Goal: Information Seeking & Learning: Learn about a topic

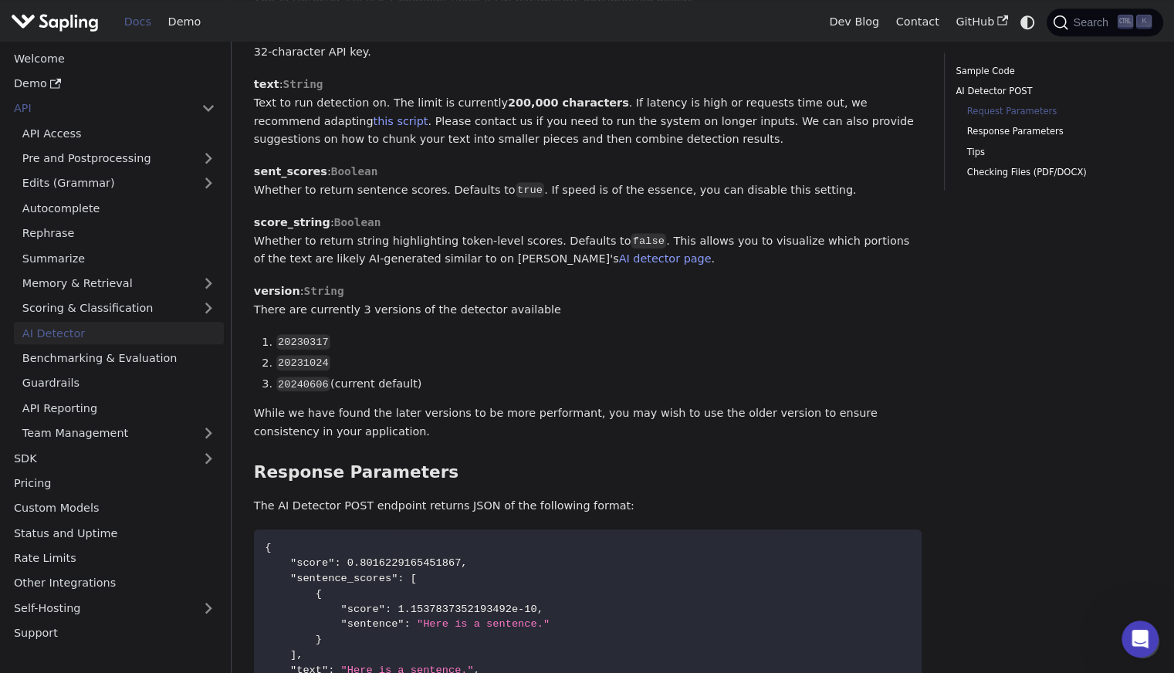
scroll to position [897, 0]
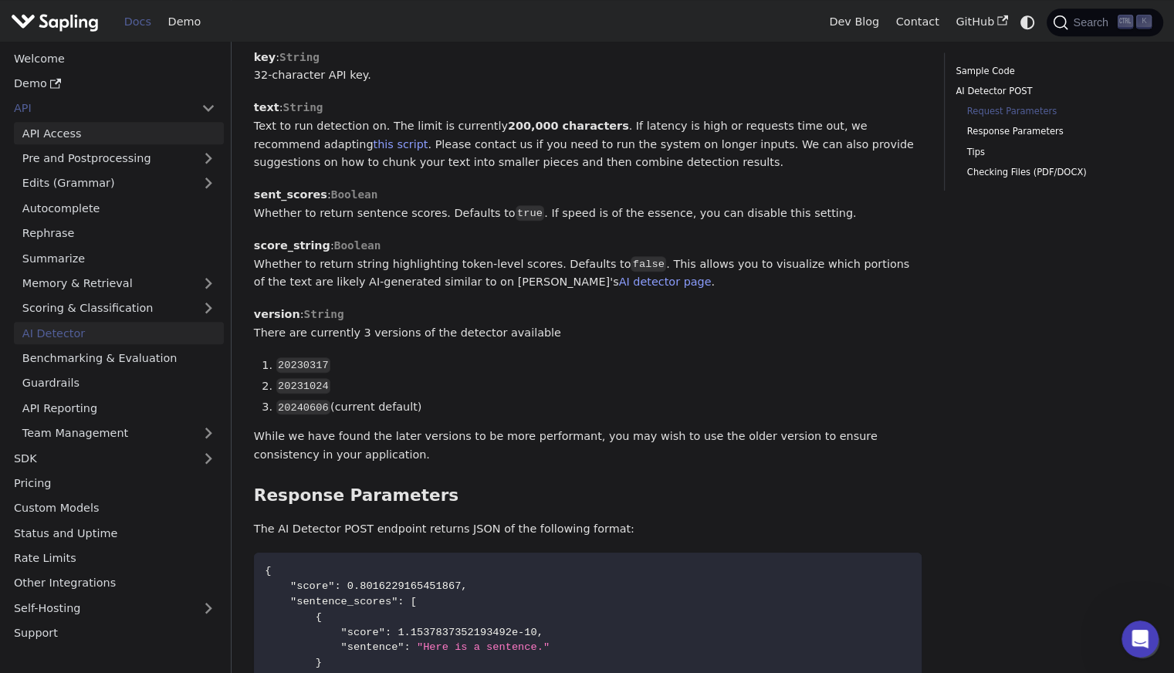
click at [62, 134] on link "API Access" at bounding box center [119, 133] width 210 height 22
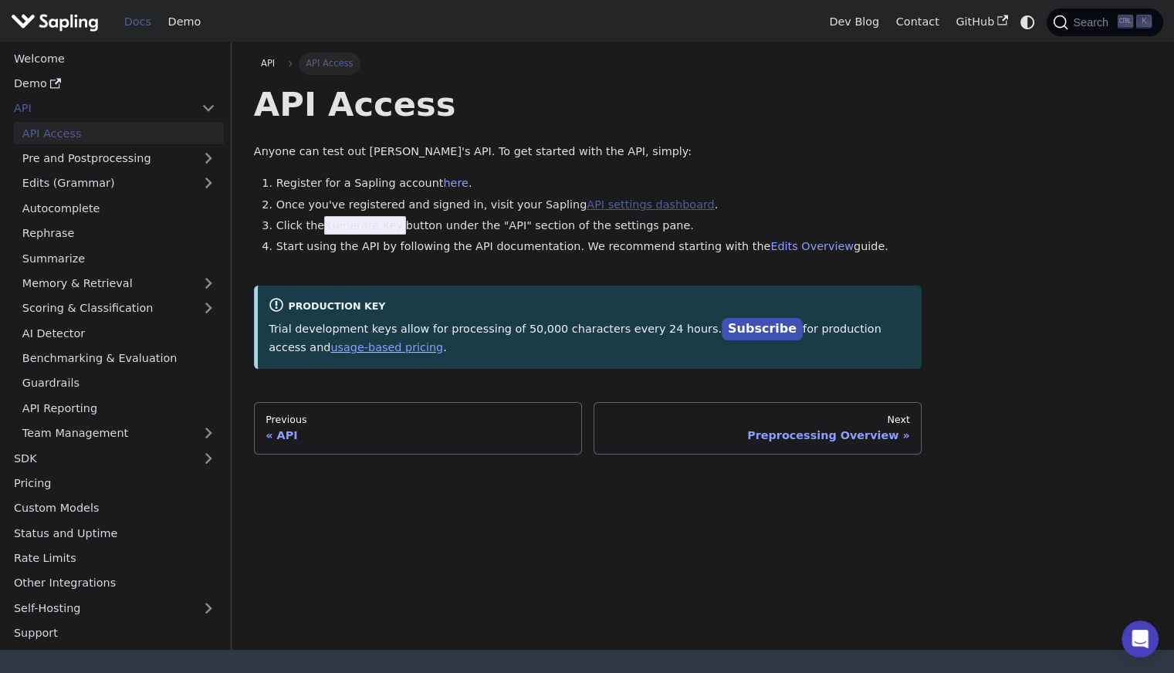
click at [596, 208] on link "API settings dashboard" at bounding box center [649, 204] width 127 height 12
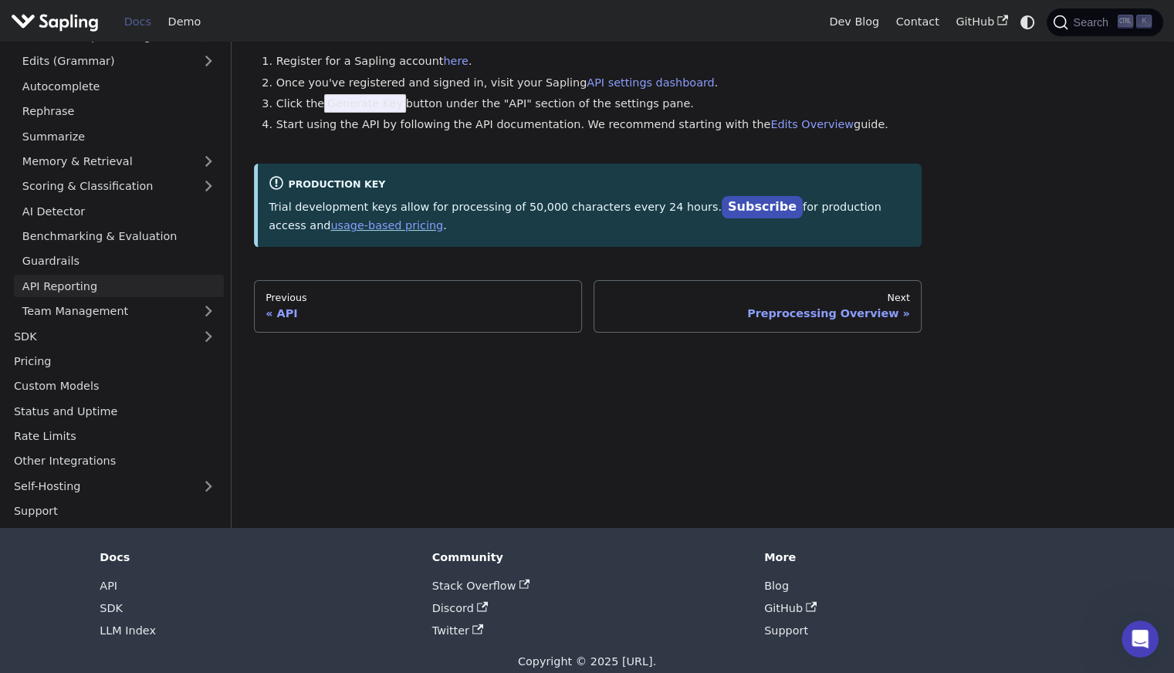
scroll to position [126, 0]
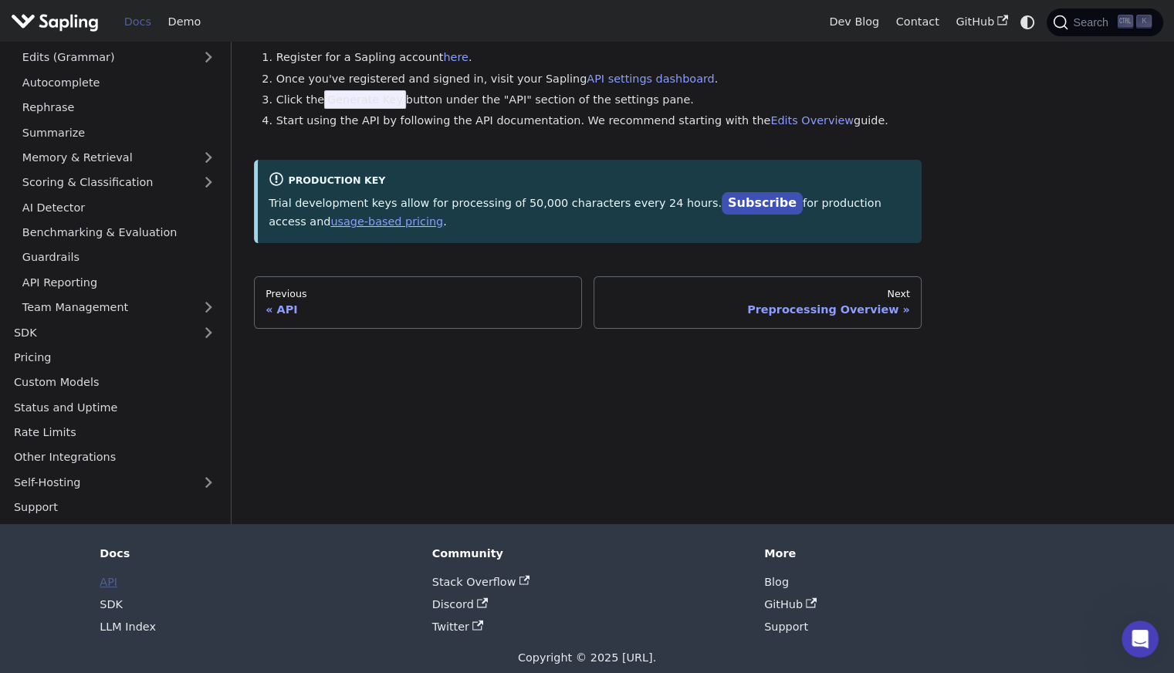
click at [106, 582] on link "API" at bounding box center [109, 582] width 18 height 12
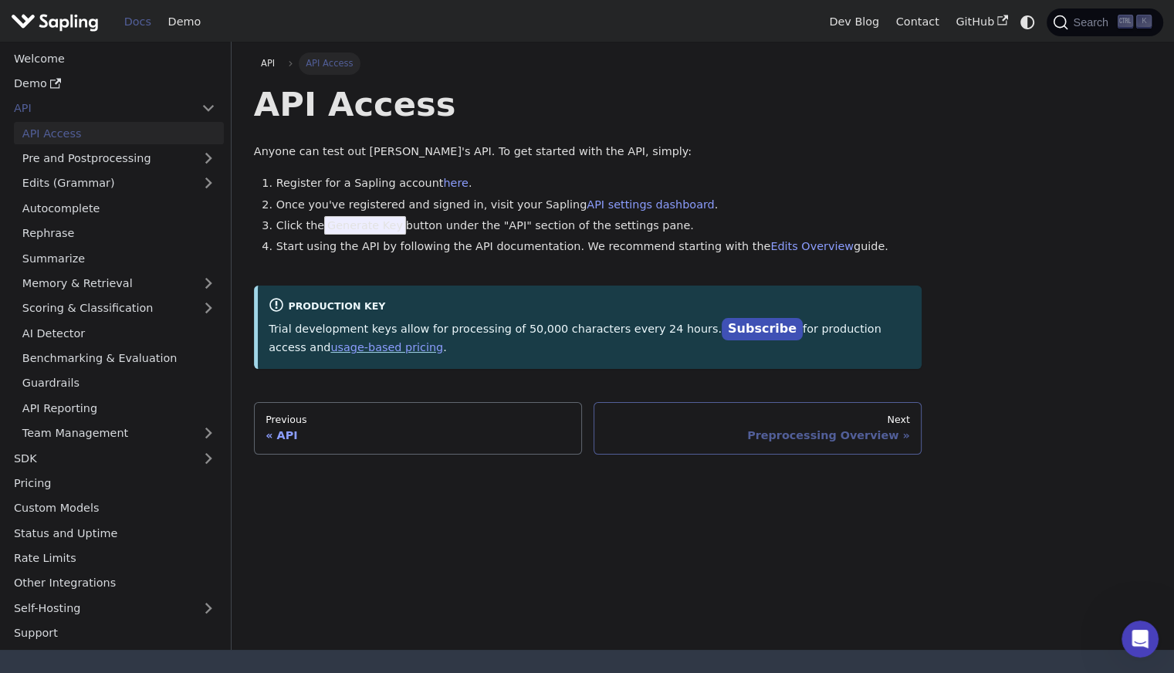
click at [804, 436] on div "Preprocessing Overview" at bounding box center [757, 435] width 305 height 14
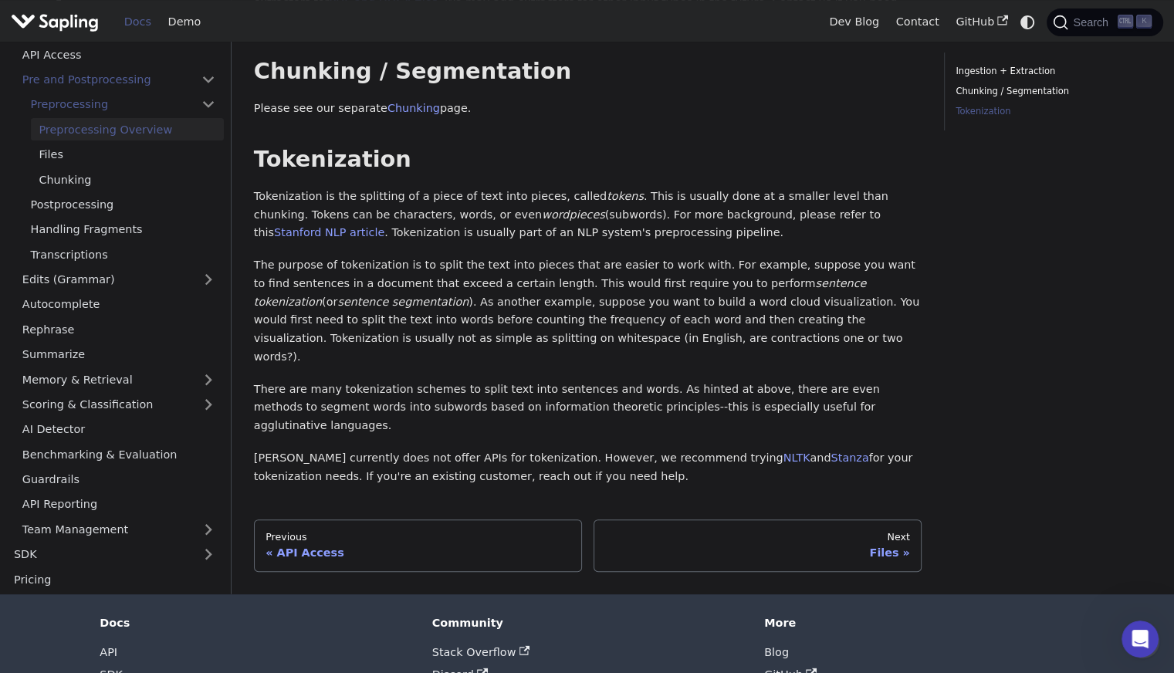
scroll to position [395, 0]
click at [890, 546] on div "Files" at bounding box center [757, 553] width 305 height 14
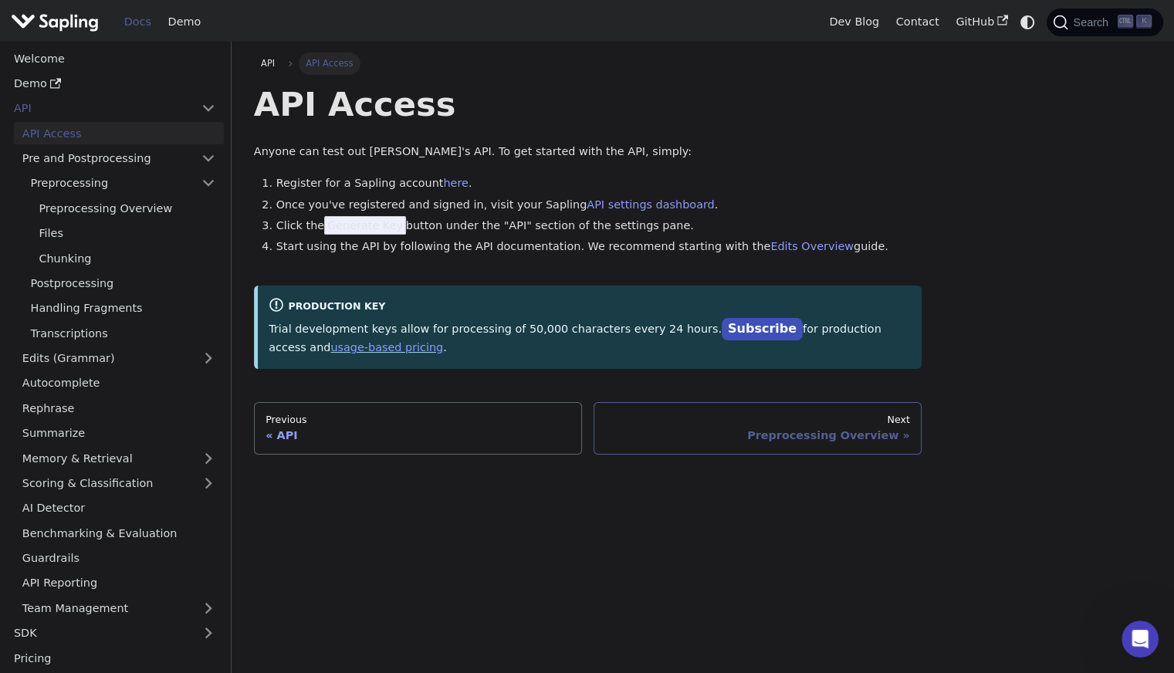
click at [793, 447] on link "Next Preprocessing Overview" at bounding box center [757, 428] width 328 height 52
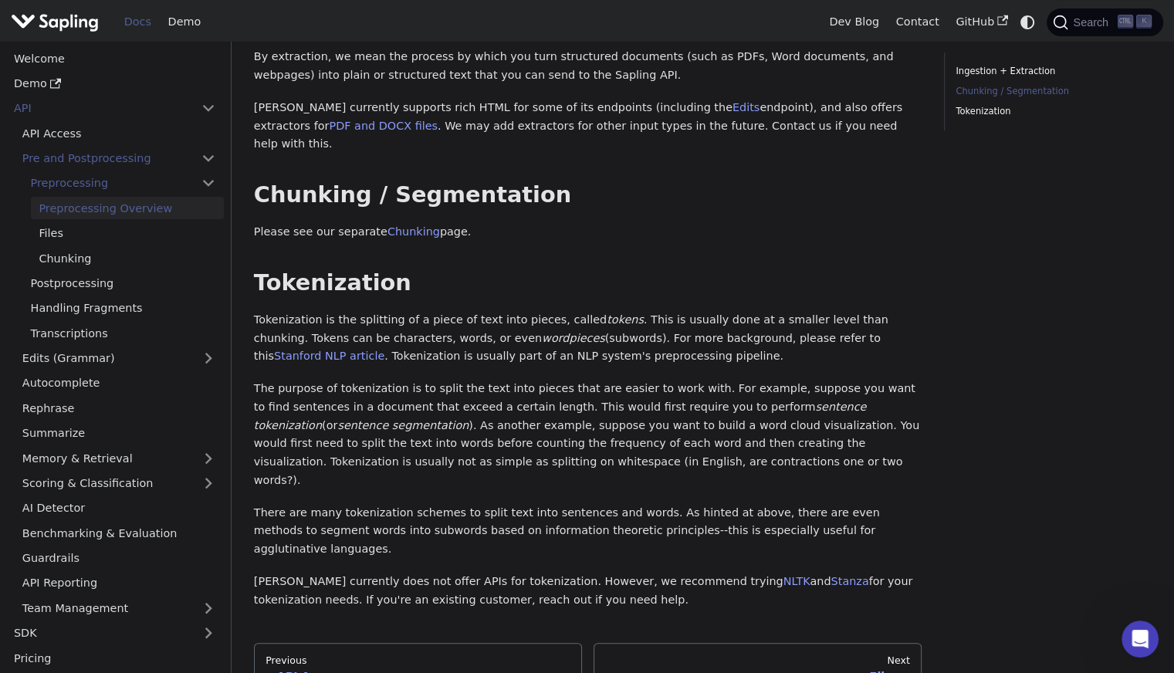
scroll to position [426, 0]
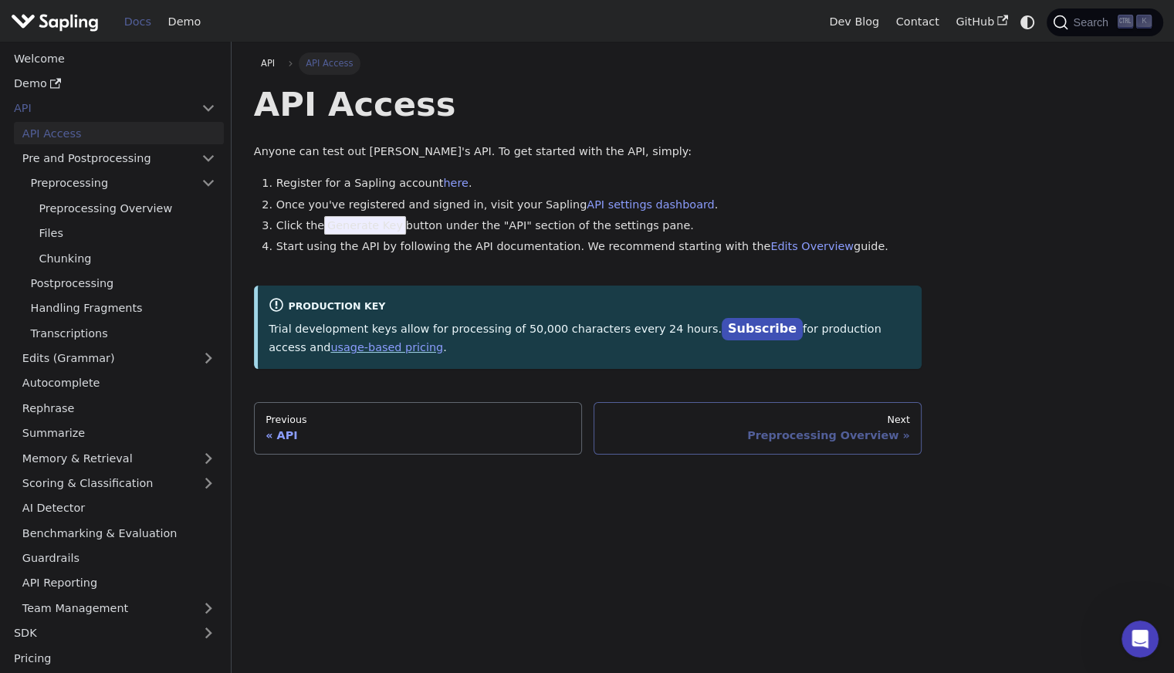
click at [809, 440] on div "Preprocessing Overview" at bounding box center [757, 435] width 305 height 14
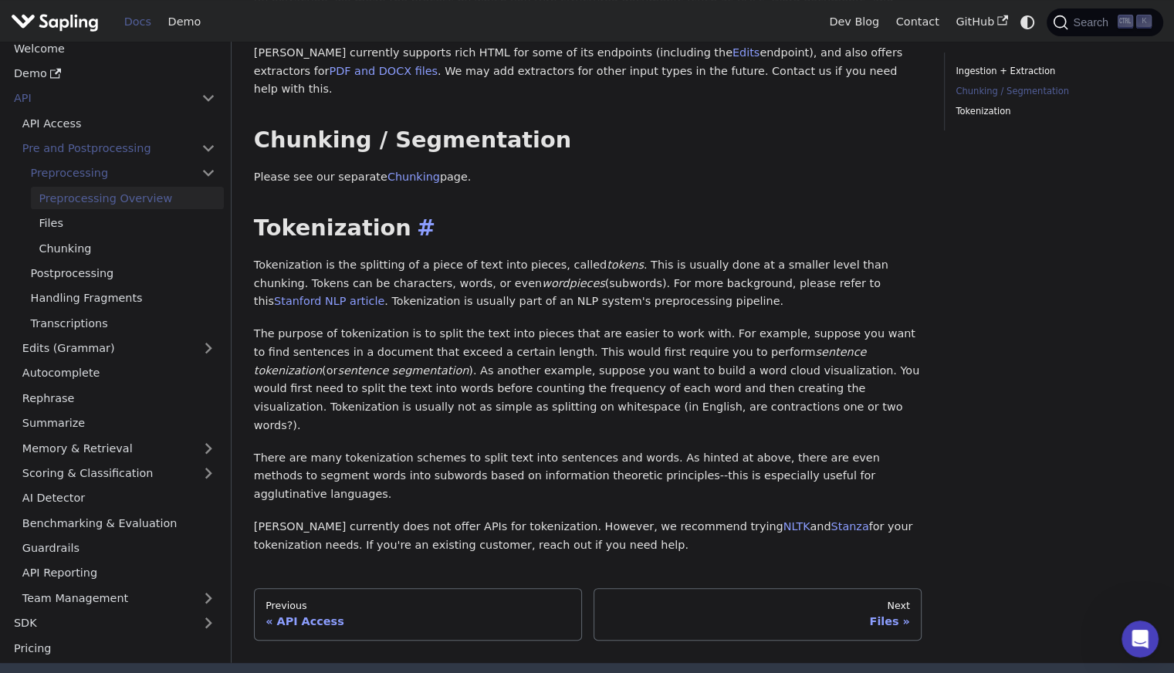
scroll to position [426, 0]
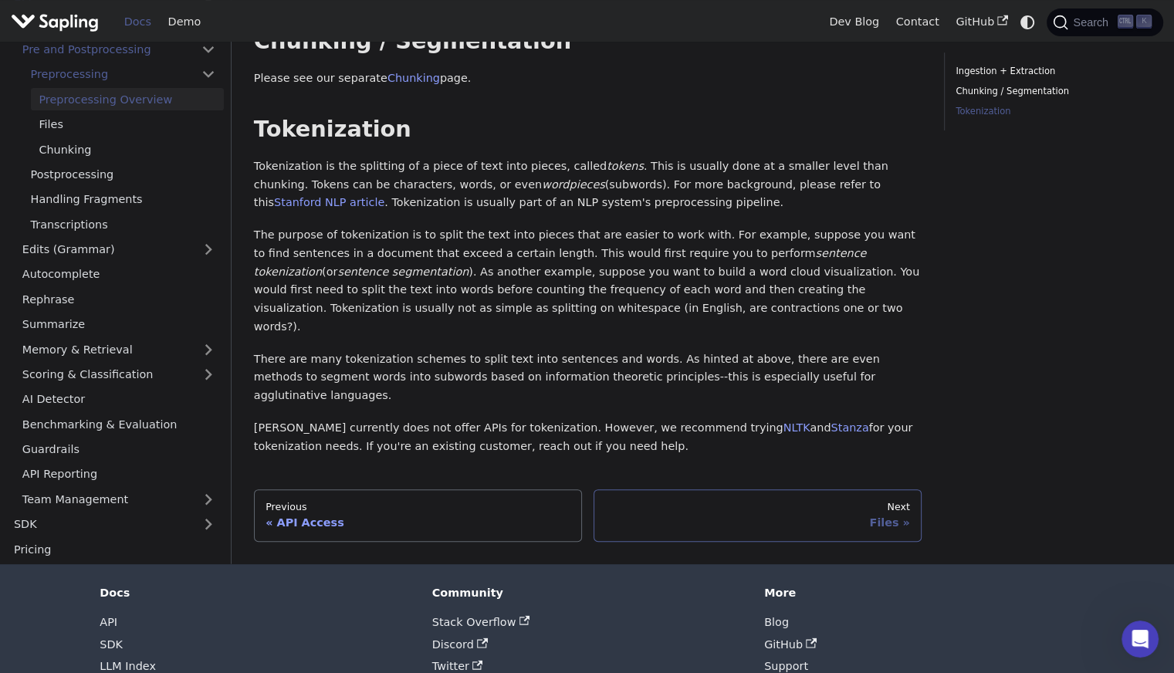
click at [878, 501] on div "Next" at bounding box center [757, 507] width 305 height 12
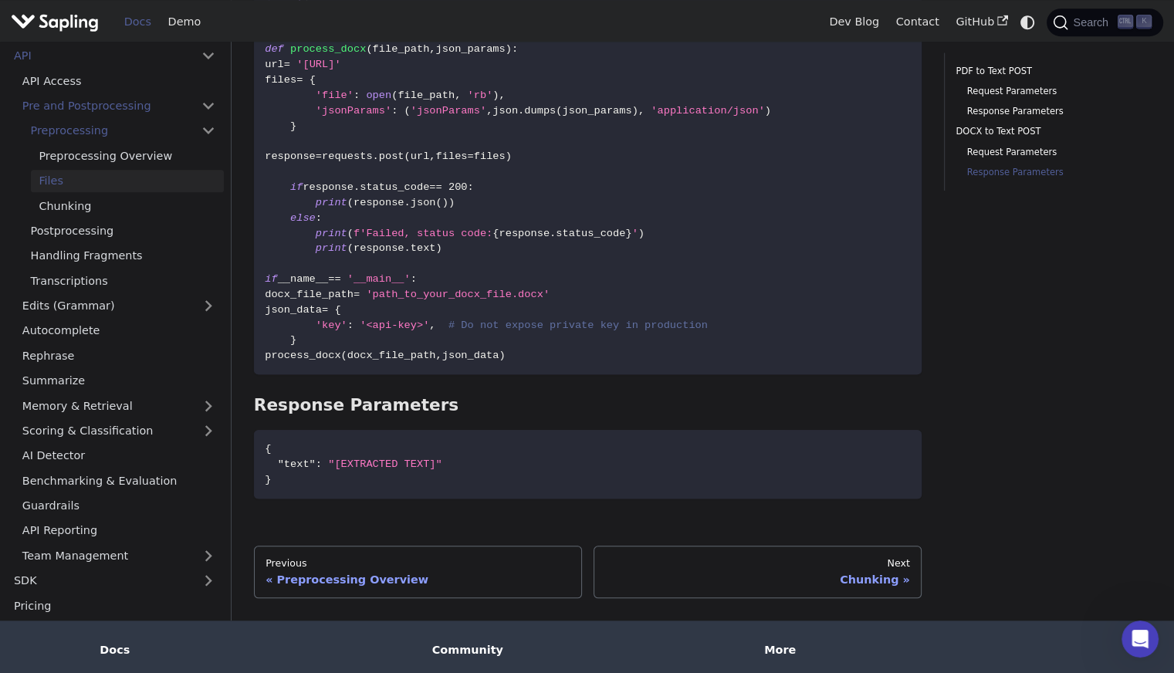
scroll to position [1410, 0]
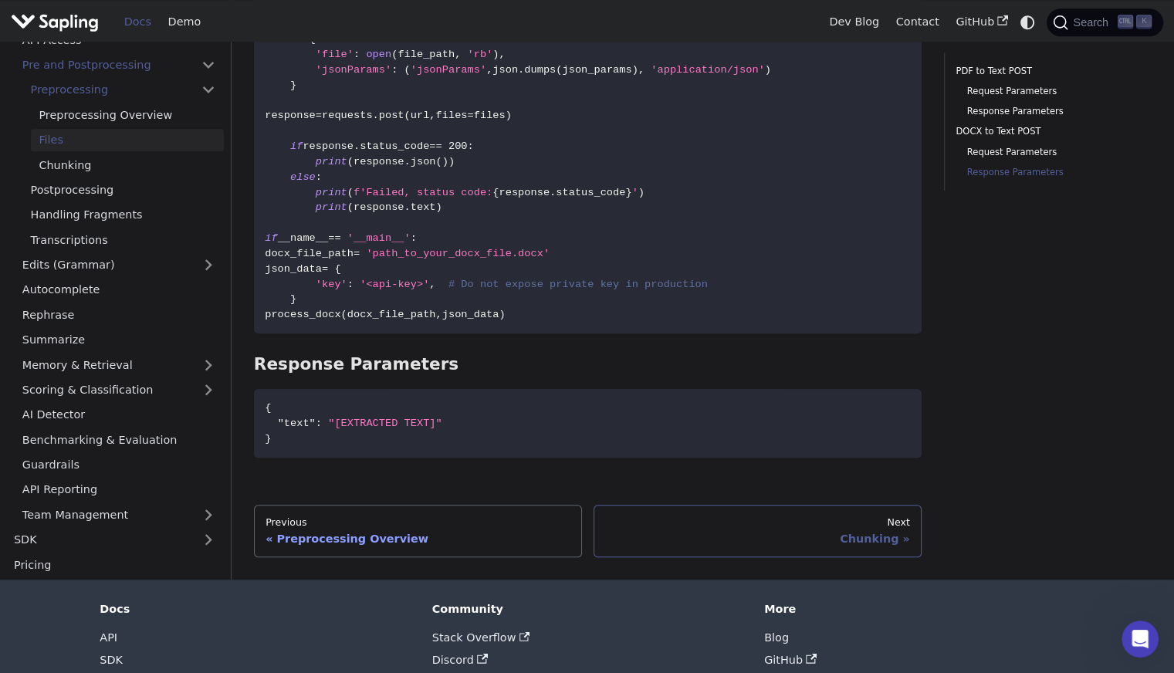
click at [850, 532] on div "Chunking" at bounding box center [757, 539] width 305 height 14
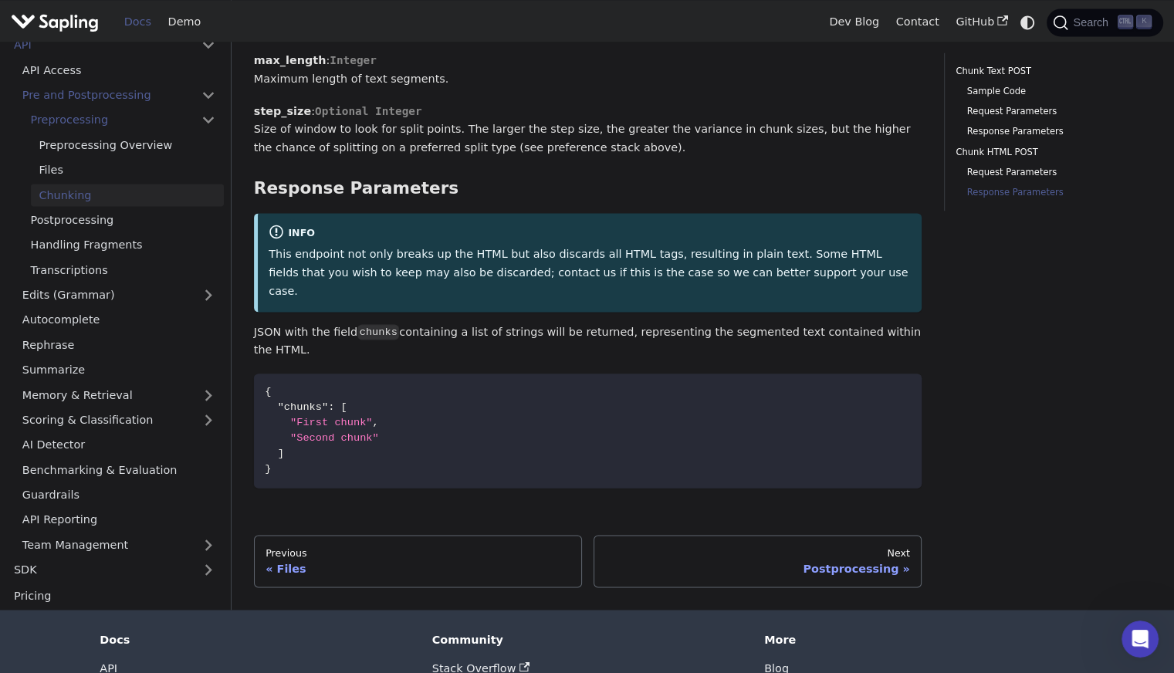
scroll to position [2343, 0]
click at [863, 561] on div "Postprocessing" at bounding box center [757, 568] width 305 height 14
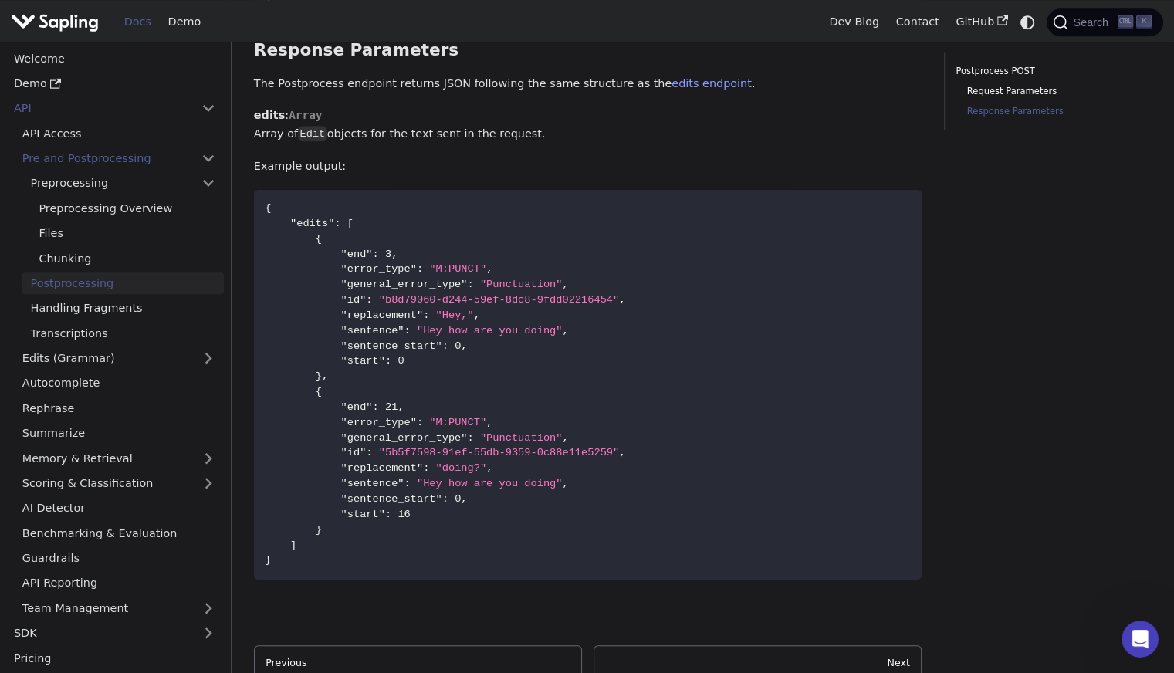
scroll to position [1392, 0]
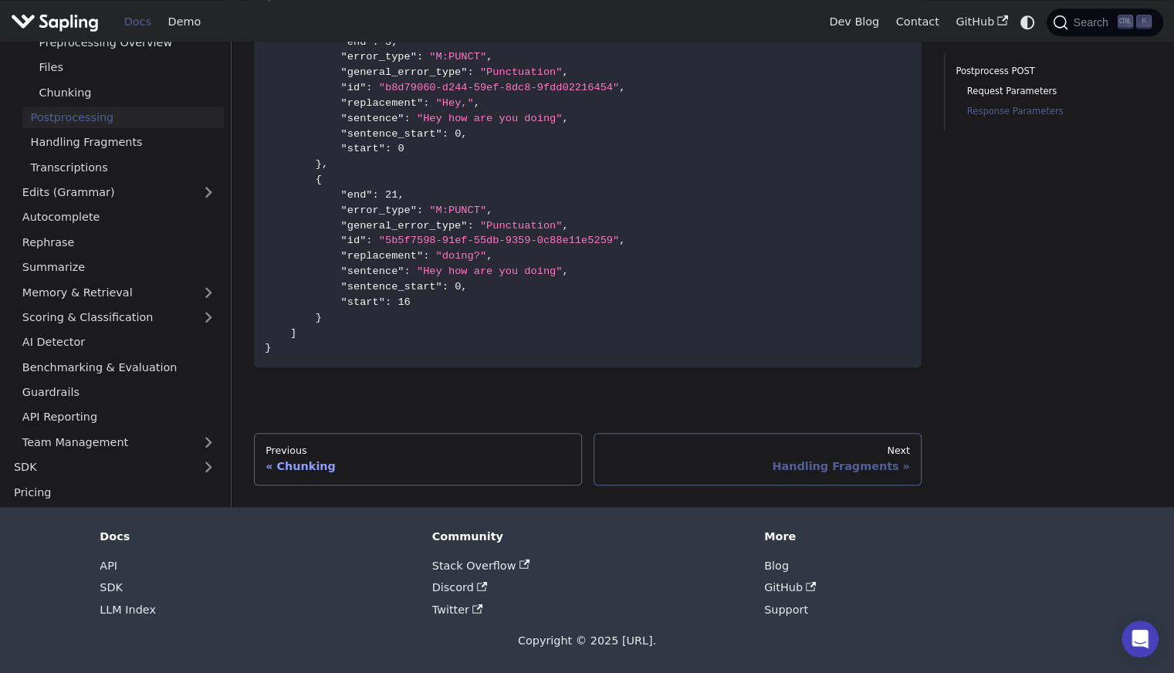
click at [838, 476] on link "Next Handling Fragments" at bounding box center [757, 459] width 328 height 52
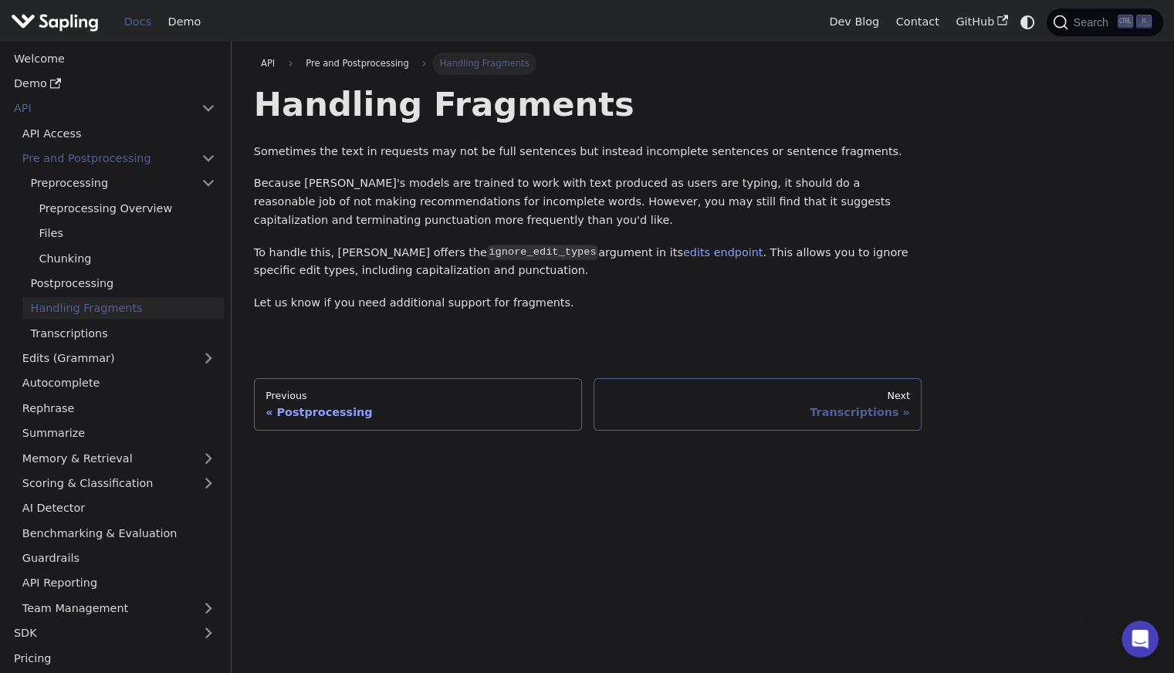
click at [826, 415] on div "Transcriptions" at bounding box center [757, 412] width 305 height 14
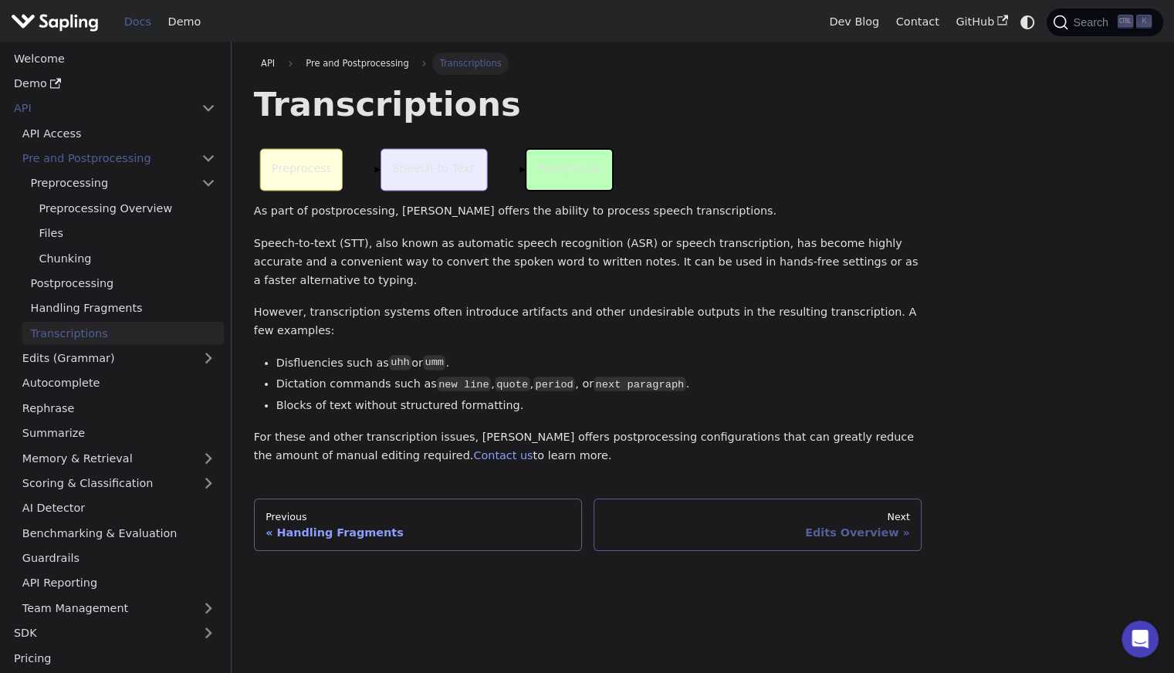
click at [809, 525] on div "Edits Overview" at bounding box center [757, 532] width 305 height 14
